Goal: Navigation & Orientation: Understand site structure

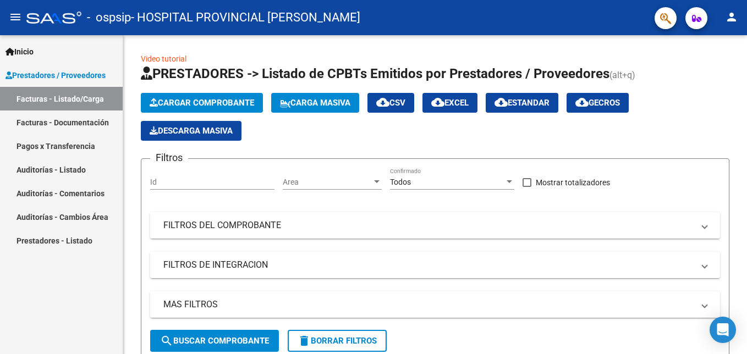
click at [45, 120] on link "Facturas - Documentación" at bounding box center [61, 123] width 123 height 24
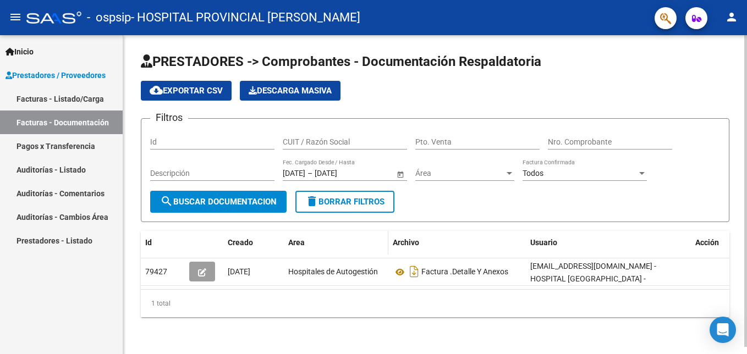
scroll to position [7, 0]
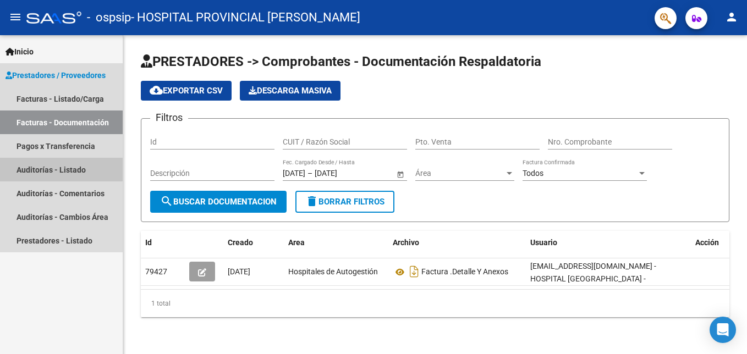
click at [46, 168] on link "Auditorías - Listado" at bounding box center [61, 170] width 123 height 24
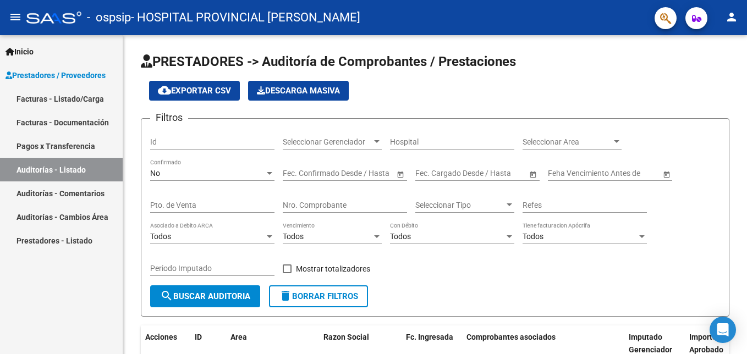
click at [63, 195] on link "Auditorías - Comentarios" at bounding box center [61, 193] width 123 height 24
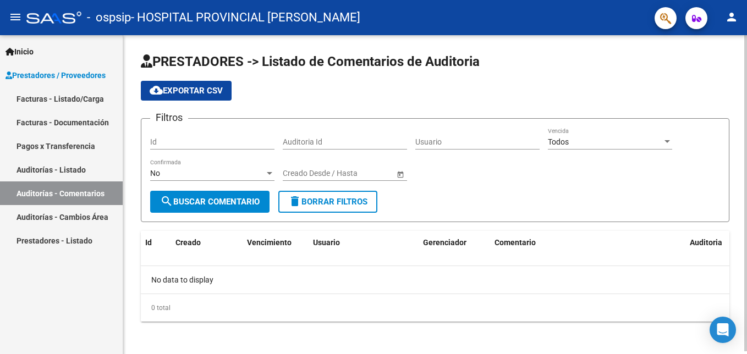
scroll to position [3, 0]
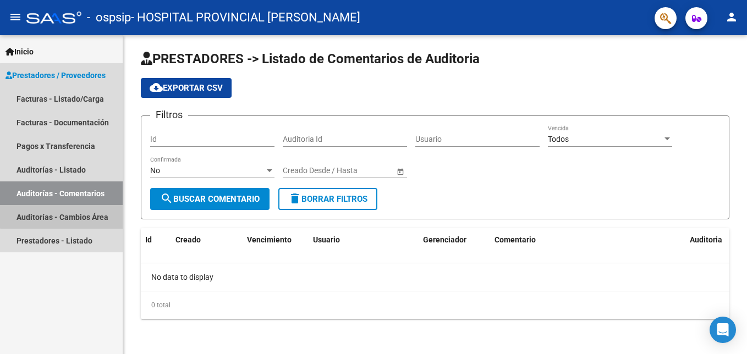
click at [63, 212] on link "Auditorías - Cambios Área" at bounding box center [61, 217] width 123 height 24
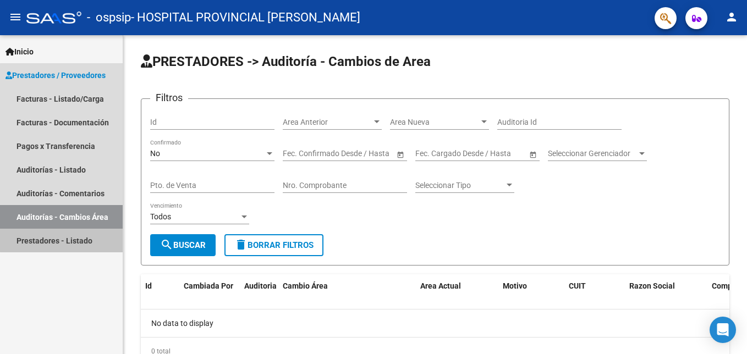
click at [67, 235] on link "Prestadores - Listado" at bounding box center [61, 241] width 123 height 24
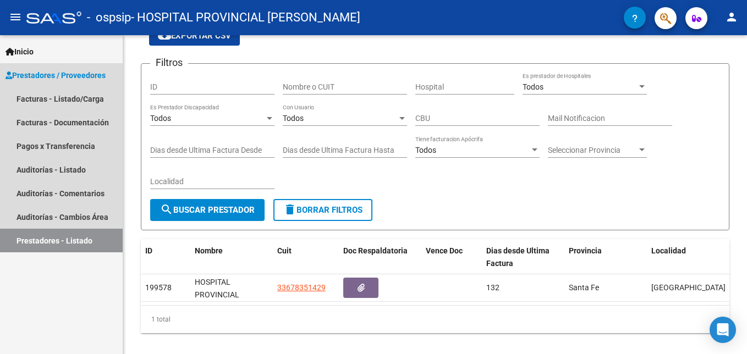
click at [48, 73] on span "Prestadores / Proveedores" at bounding box center [55, 75] width 100 height 12
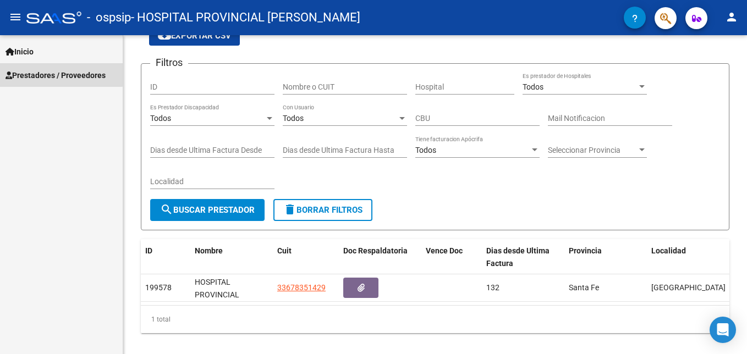
click at [48, 73] on span "Prestadores / Proveedores" at bounding box center [55, 75] width 100 height 12
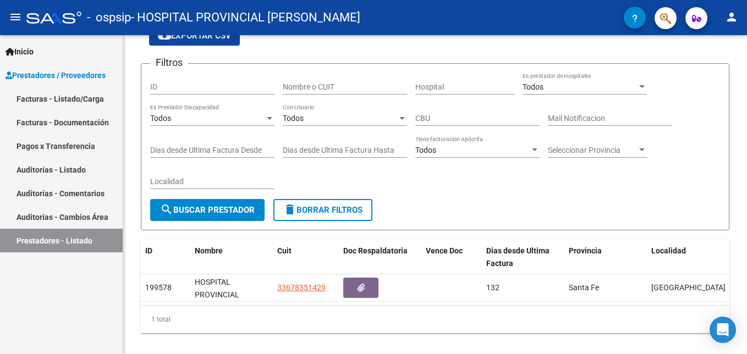
click at [15, 17] on mat-icon "menu" at bounding box center [15, 16] width 13 height 13
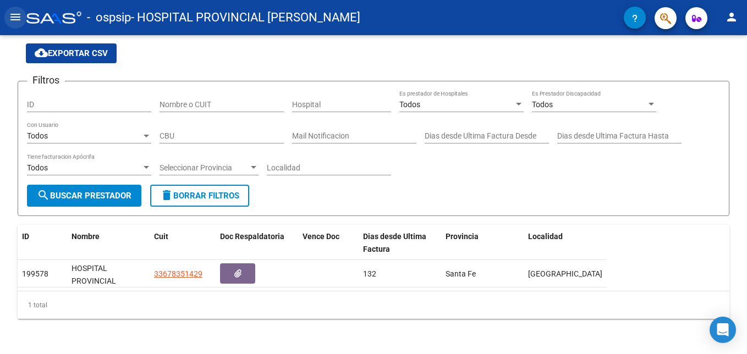
scroll to position [46, 0]
click at [15, 17] on mat-icon "menu" at bounding box center [15, 16] width 13 height 13
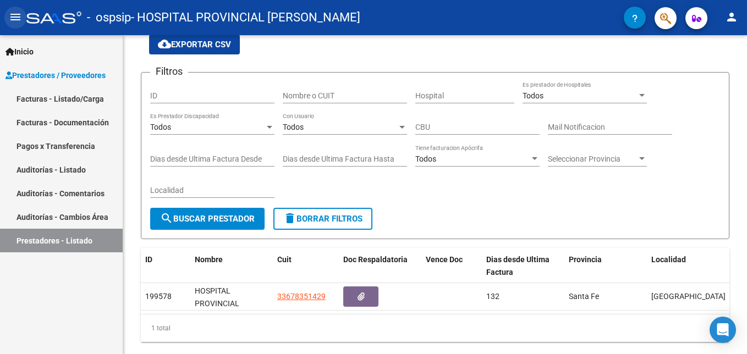
scroll to position [55, 0]
